Goal: Information Seeking & Learning: Check status

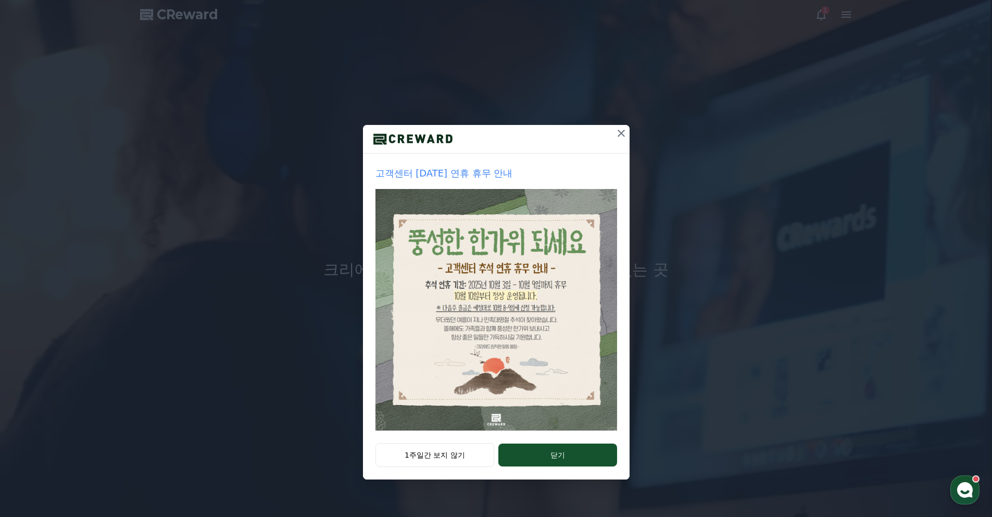
click at [618, 130] on icon at bounding box center [620, 133] width 7 height 7
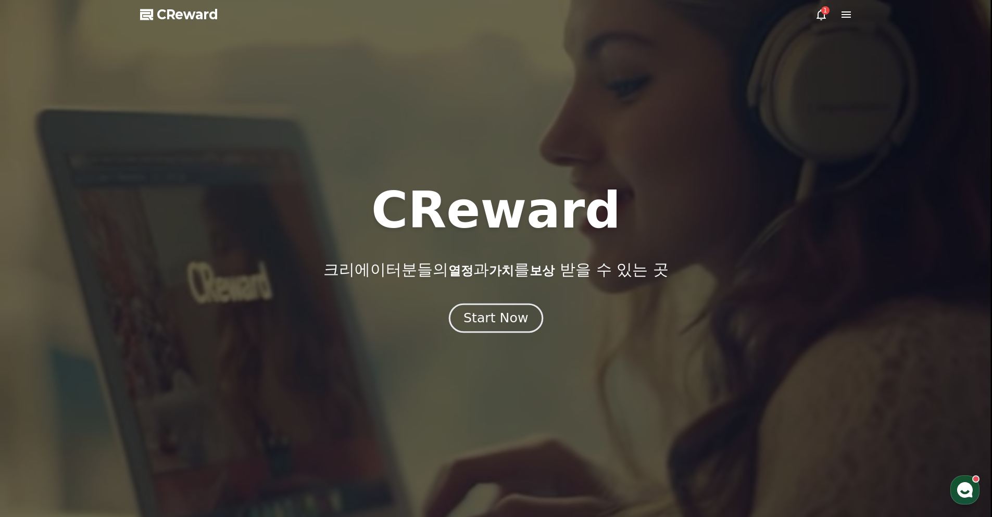
click at [511, 325] on div "Start Now" at bounding box center [495, 318] width 65 height 18
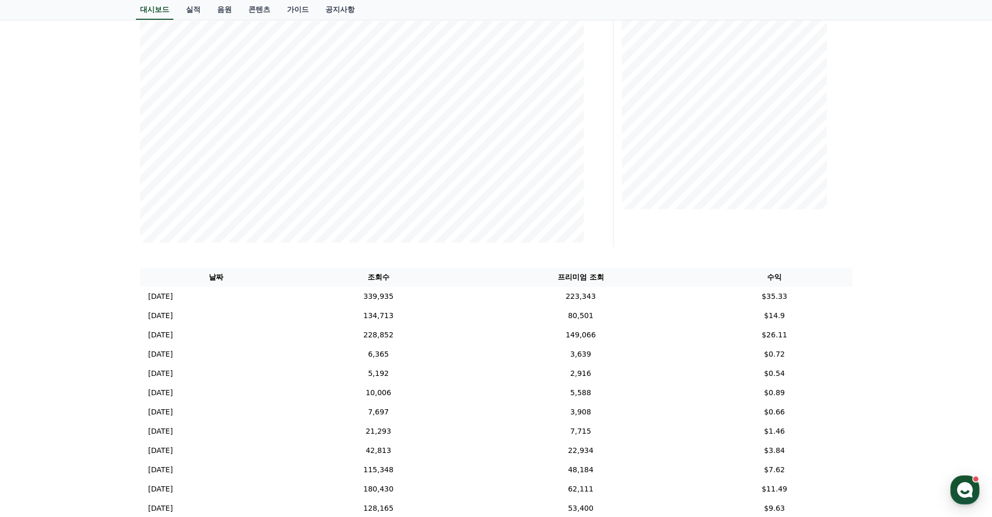
scroll to position [260, 0]
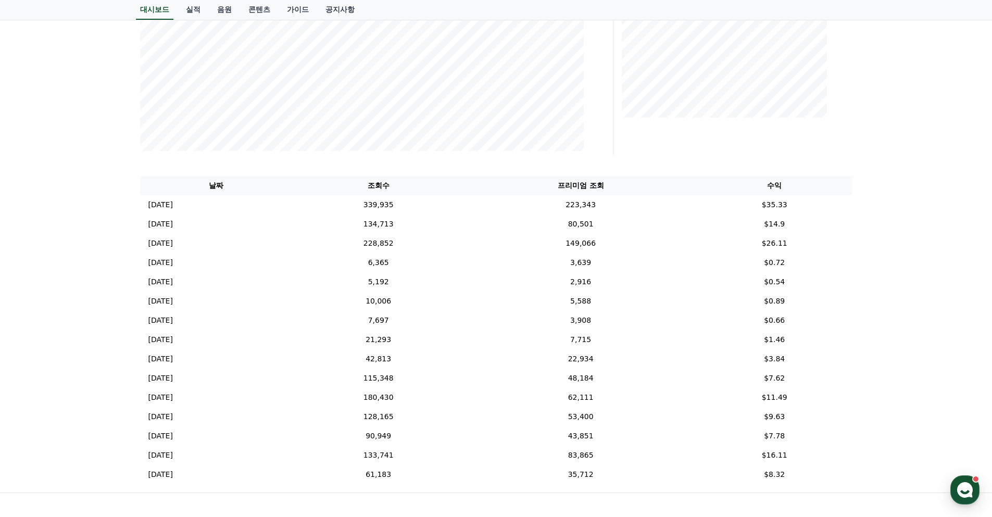
click at [789, 191] on th "수익" at bounding box center [774, 185] width 156 height 19
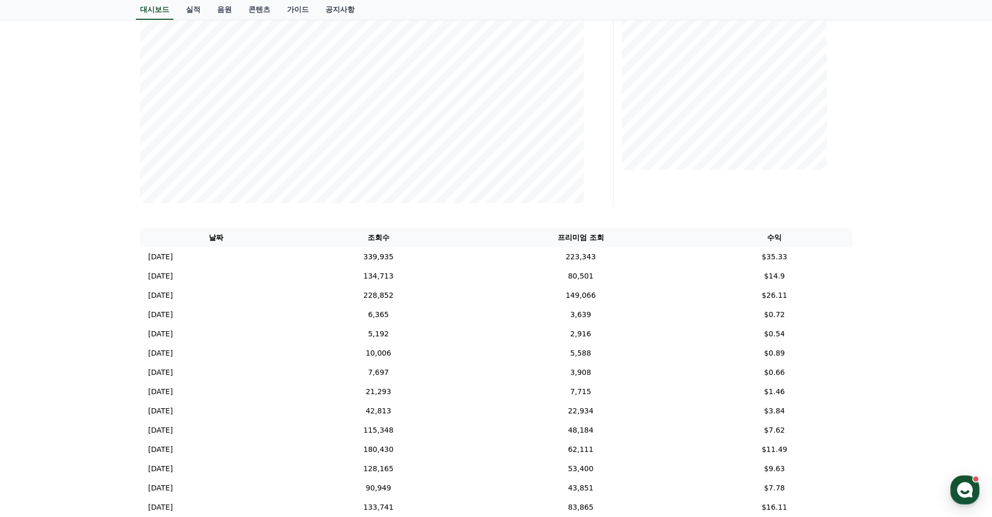
scroll to position [0, 0]
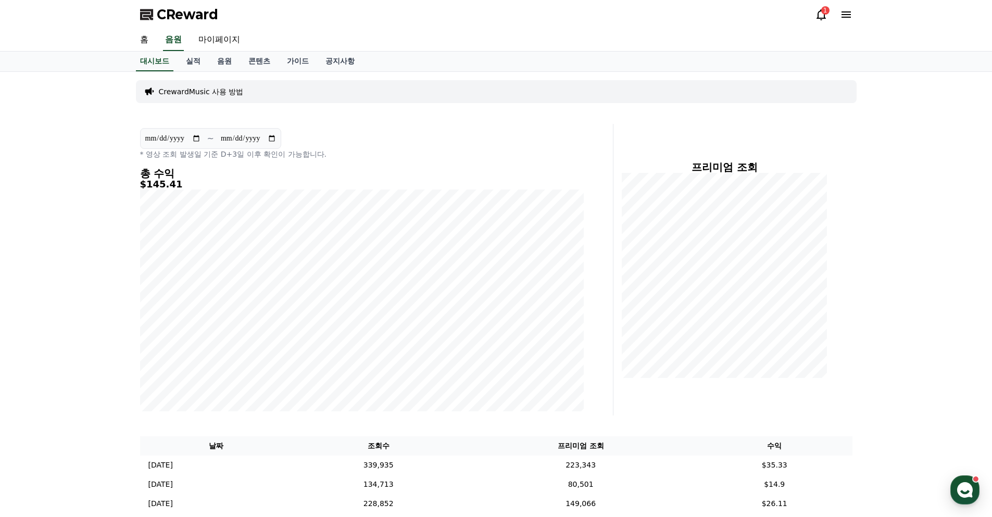
drag, startPoint x: 904, startPoint y: 407, endPoint x: 737, endPoint y: 132, distance: 321.7
click at [821, 18] on icon at bounding box center [820, 14] width 9 height 11
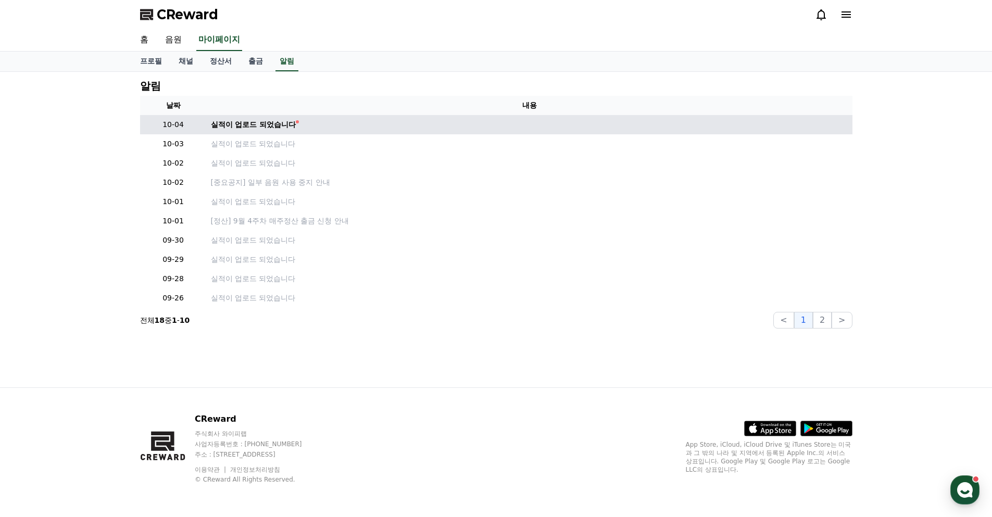
click at [260, 117] on td "실적이 업로드 되었습니다" at bounding box center [529, 124] width 645 height 19
click at [258, 122] on div "실적이 업로드 되었습니다" at bounding box center [253, 124] width 85 height 11
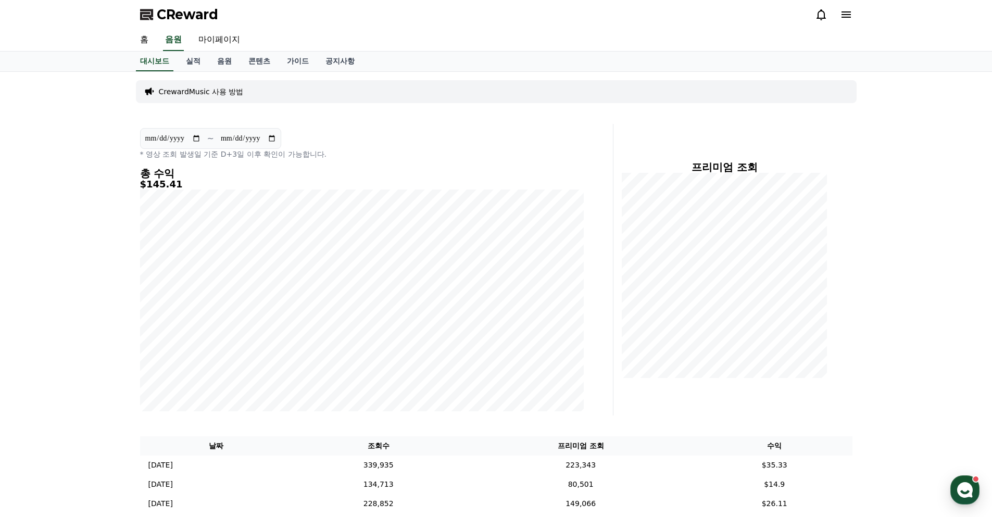
drag, startPoint x: 804, startPoint y: 284, endPoint x: 543, endPoint y: 123, distance: 306.0
click at [252, 60] on link "콘텐츠" at bounding box center [259, 62] width 39 height 20
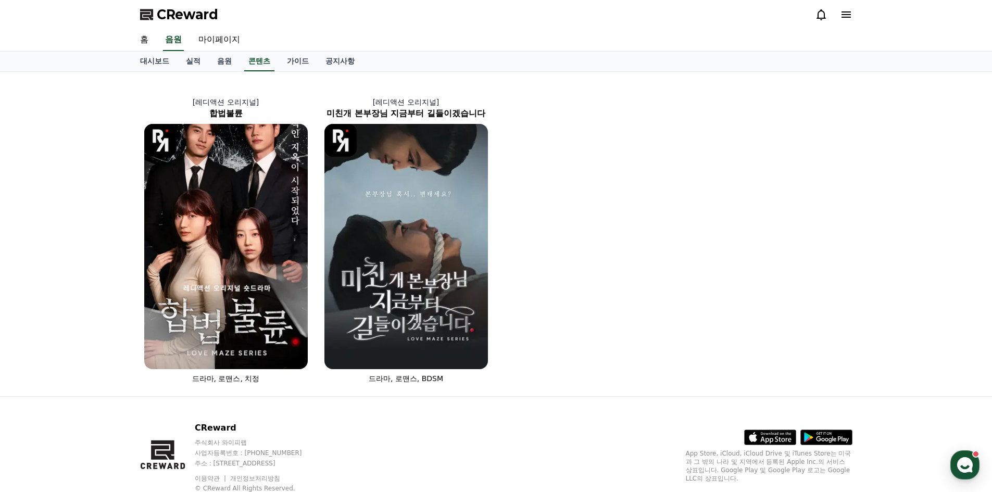
drag, startPoint x: 667, startPoint y: 219, endPoint x: 420, endPoint y: -36, distance: 355.6
click at [183, 61] on link "실적" at bounding box center [193, 62] width 31 height 20
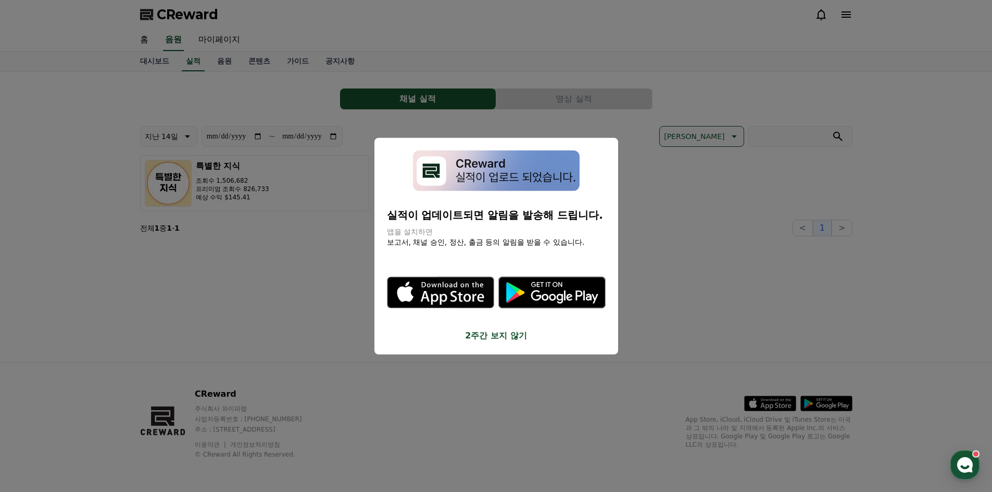
click at [285, 205] on button "close modal" at bounding box center [496, 246] width 992 height 492
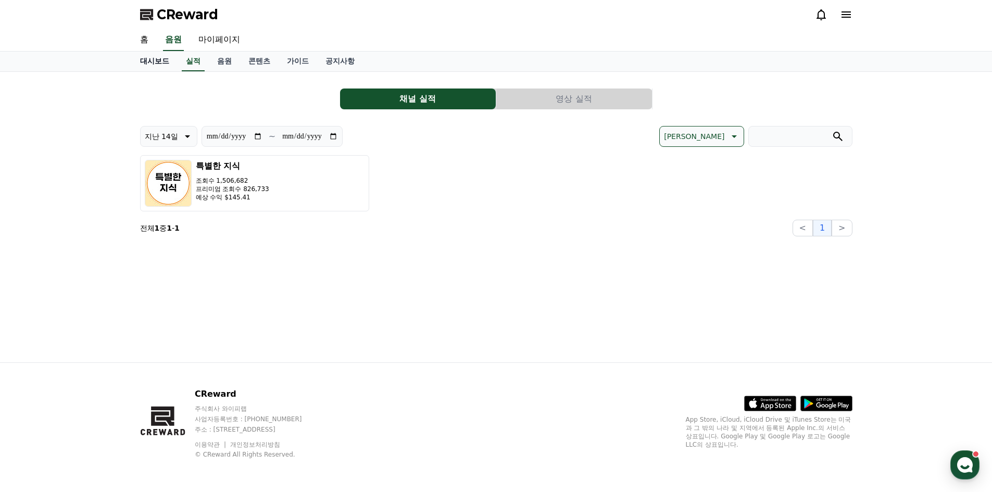
click at [159, 62] on link "대시보드" at bounding box center [155, 62] width 46 height 20
